Goal: Ask a question

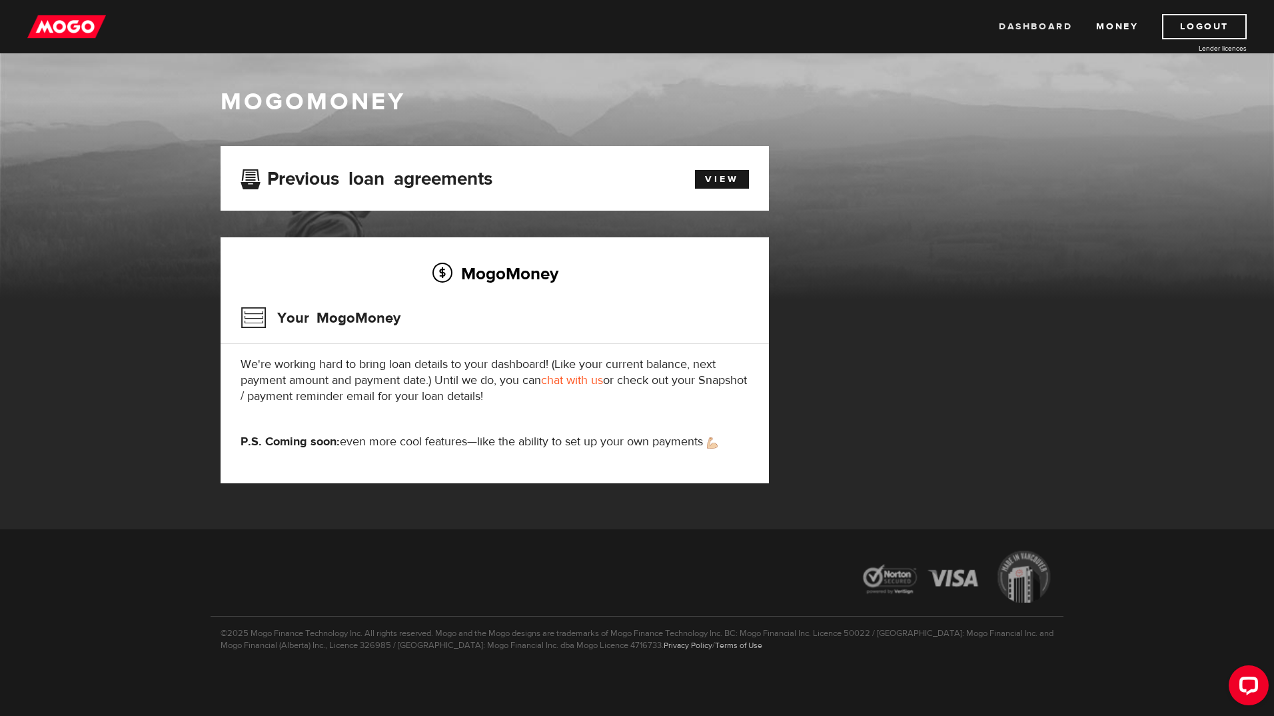
click at [1042, 26] on link "Dashboard" at bounding box center [1035, 26] width 73 height 25
click at [583, 382] on link "chat with us" at bounding box center [572, 380] width 62 height 15
click at [1180, 19] on link "Logout" at bounding box center [1204, 26] width 85 height 25
